Goal: Check status: Check status

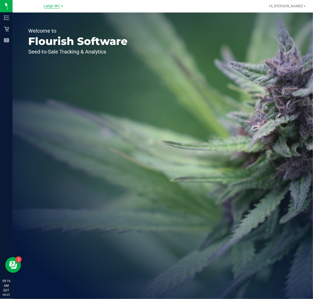
click at [56, 5] on span "Largo WC" at bounding box center [52, 6] width 16 height 5
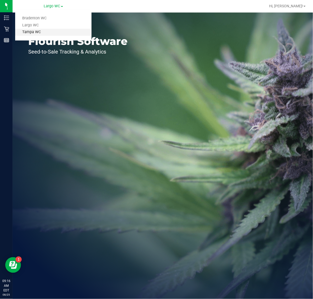
click at [51, 33] on link "Tampa WC" at bounding box center [53, 32] width 76 height 7
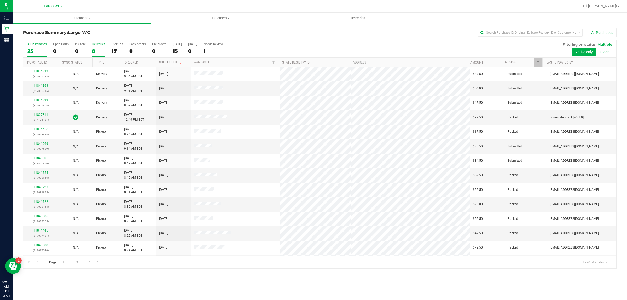
click at [95, 44] on div "Deliveries" at bounding box center [98, 44] width 13 height 4
click at [0, 0] on input "Deliveries 8" at bounding box center [0, 0] width 0 height 0
